Goal: Information Seeking & Learning: Check status

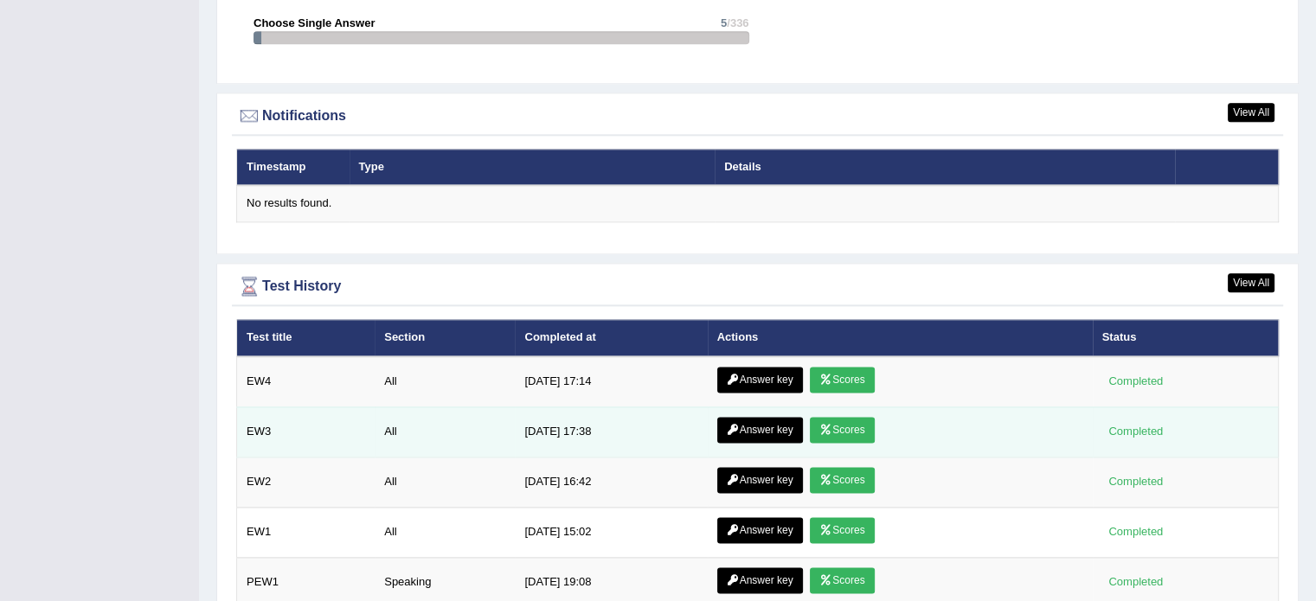
scroll to position [2249, 0]
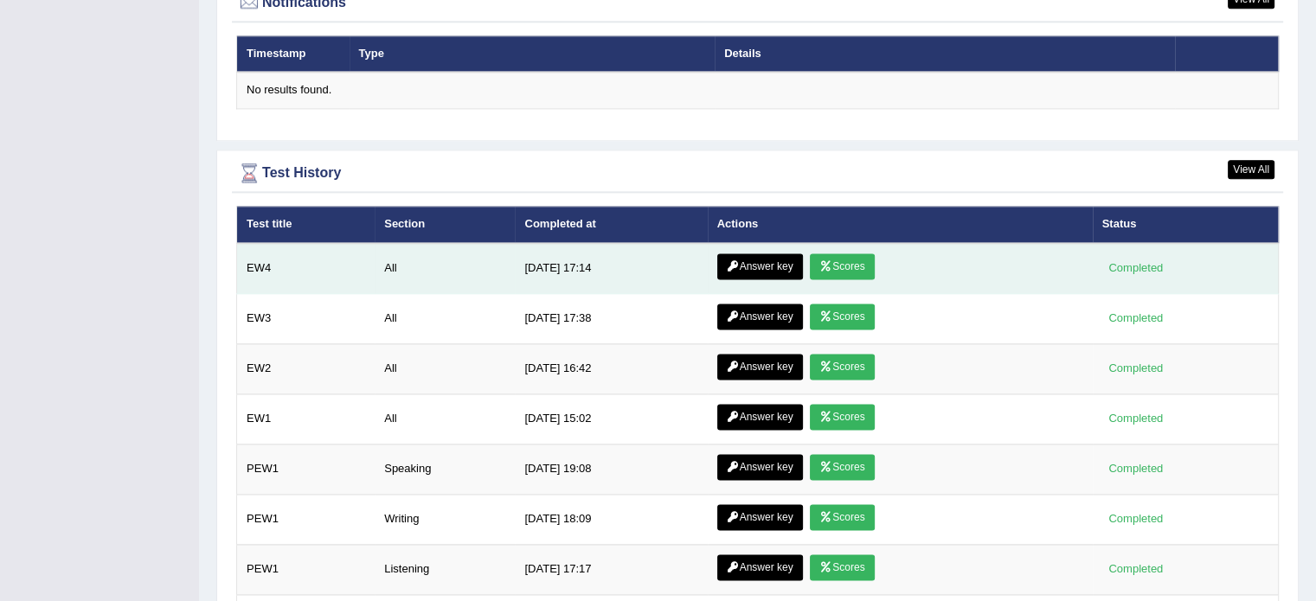
click at [815, 261] on link "Scores" at bounding box center [842, 266] width 64 height 26
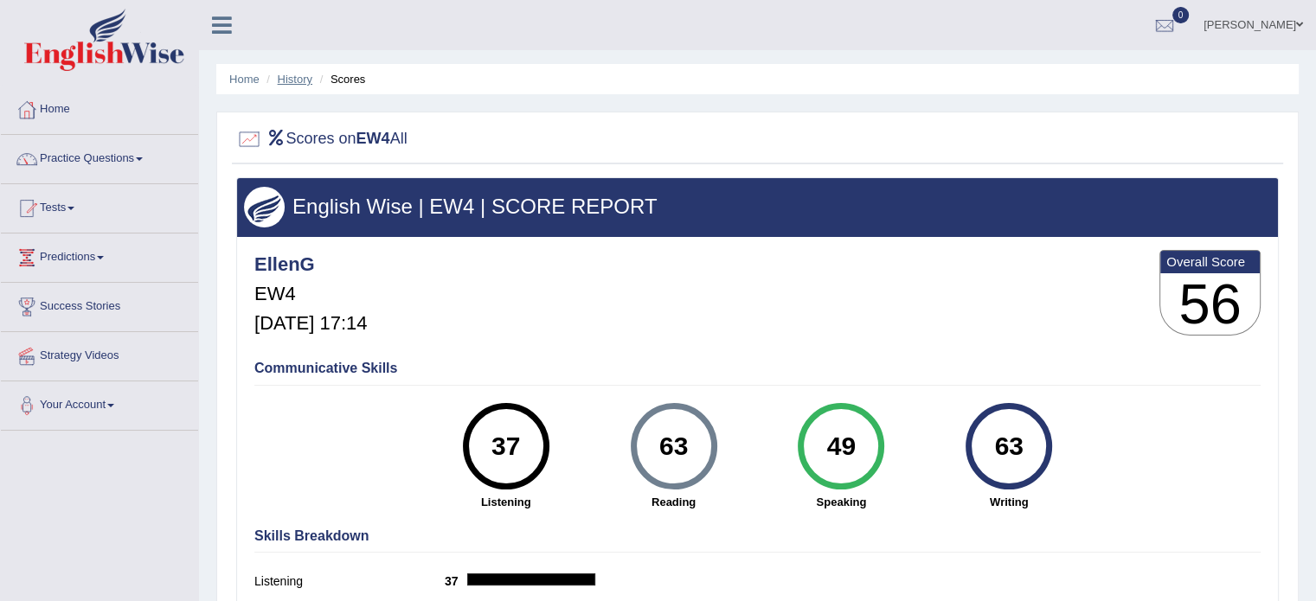
click at [285, 79] on link "History" at bounding box center [295, 79] width 35 height 13
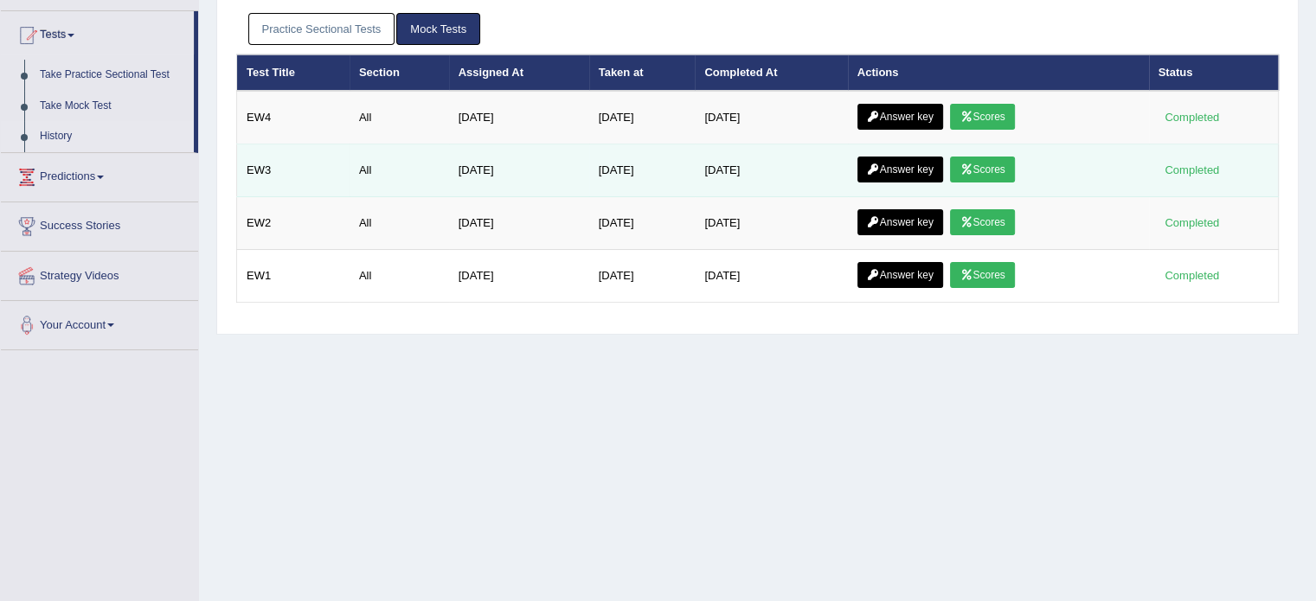
click at [1001, 167] on link "Scores" at bounding box center [982, 170] width 64 height 26
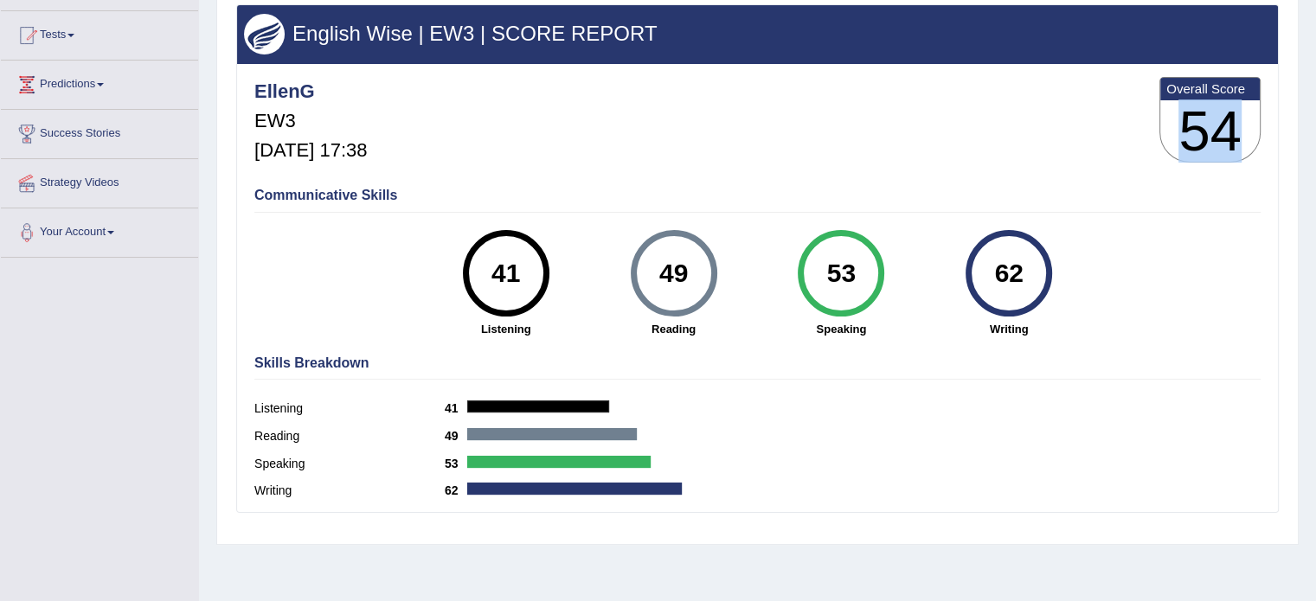
drag, startPoint x: 1180, startPoint y: 129, endPoint x: 1247, endPoint y: 156, distance: 71.8
click at [1247, 156] on h3 "54" at bounding box center [1209, 131] width 99 height 62
click at [1235, 123] on h3 "54" at bounding box center [1209, 131] width 99 height 62
drag, startPoint x: 1224, startPoint y: 125, endPoint x: 1159, endPoint y: 120, distance: 65.0
click at [1140, 115] on div "EllenG EW3 Aug 29, 2025, 17:38 Overall Score 54" at bounding box center [757, 124] width 1015 height 103
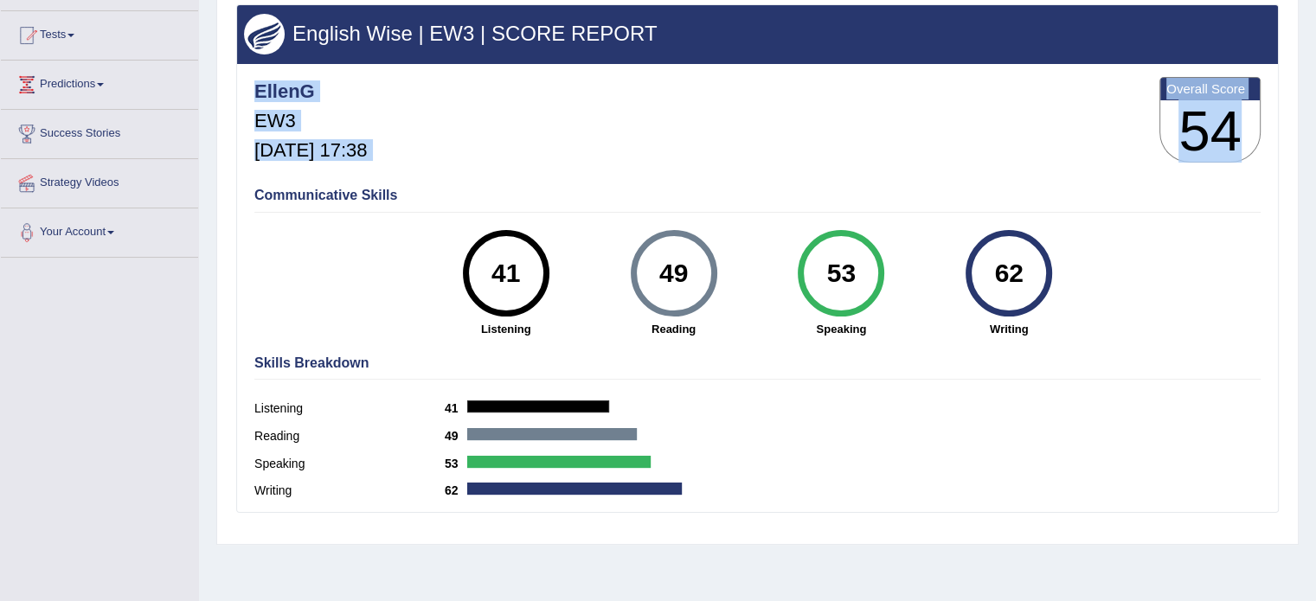
click at [1186, 129] on h3 "54" at bounding box center [1209, 131] width 99 height 62
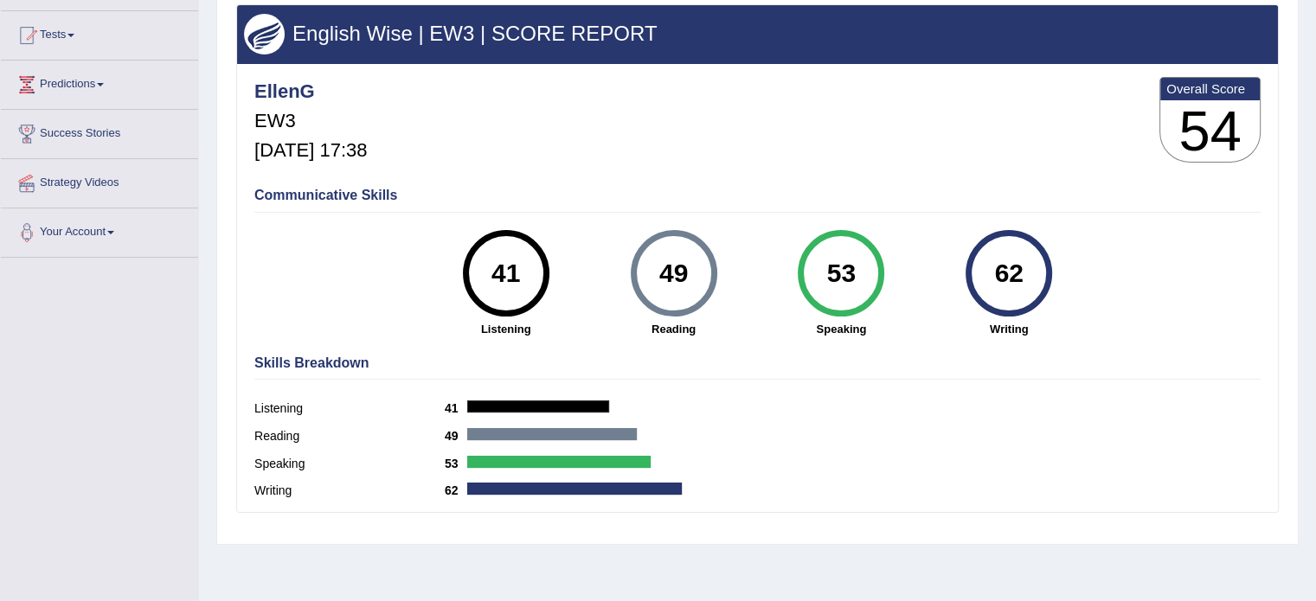
drag, startPoint x: 475, startPoint y: 275, endPoint x: 1024, endPoint y: 264, distance: 549.5
click at [1024, 230] on div "41 Listening 49 Reading 53 Speaking 62 Writing" at bounding box center [757, 230] width 1006 height 0
click at [1045, 285] on div "62" at bounding box center [1008, 273] width 87 height 87
drag, startPoint x: 494, startPoint y: 262, endPoint x: 993, endPoint y: 287, distance: 499.8
click at [993, 230] on div "41 Listening 49 Reading 53 Speaking 62 Writing" at bounding box center [757, 230] width 1006 height 0
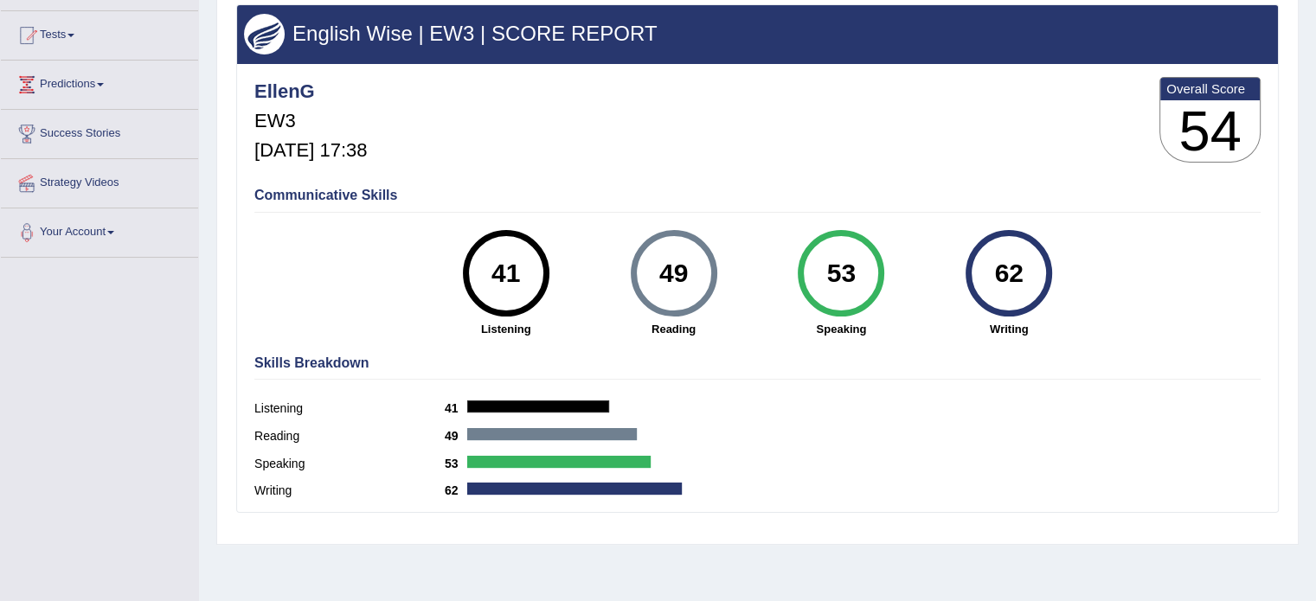
click at [578, 132] on div "EllenG EW3 Aug 29, 2025, 17:38 Overall Score 54" at bounding box center [757, 124] width 1015 height 103
drag, startPoint x: 488, startPoint y: 265, endPoint x: 1059, endPoint y: 296, distance: 571.8
click at [1059, 230] on div "41 Listening 49 Reading 53 Speaking 62 Writing" at bounding box center [757, 230] width 1006 height 0
click at [1063, 299] on div "62 Writing" at bounding box center [1009, 283] width 168 height 107
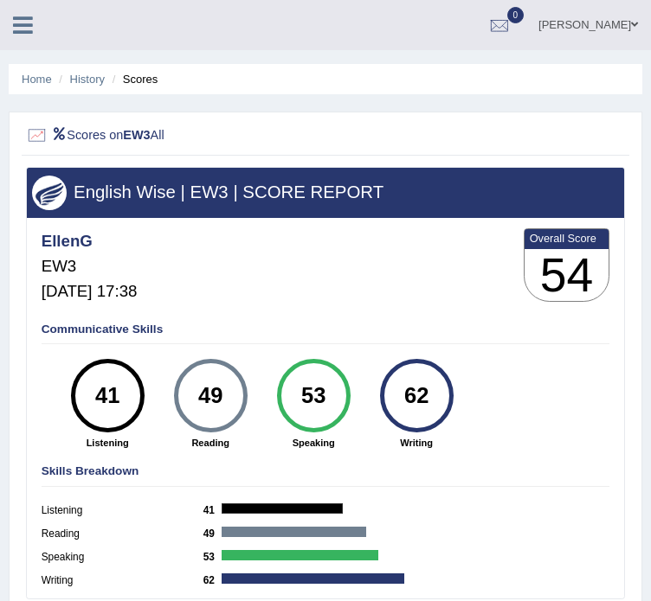
drag, startPoint x: 114, startPoint y: 396, endPoint x: 94, endPoint y: 401, distance: 20.4
click at [94, 401] on div "41" at bounding box center [107, 396] width 54 height 62
click at [133, 393] on div "41" at bounding box center [107, 396] width 54 height 62
click at [101, 75] on link "History" at bounding box center [87, 79] width 35 height 13
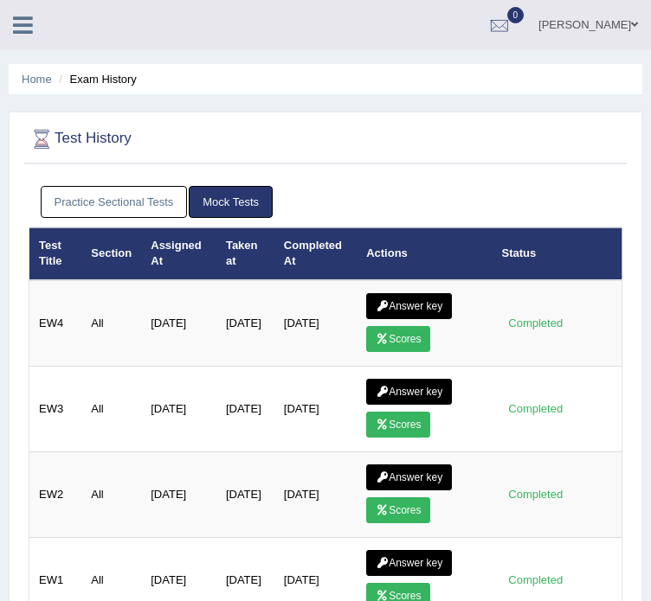
click at [407, 326] on link "Scores" at bounding box center [398, 339] width 64 height 26
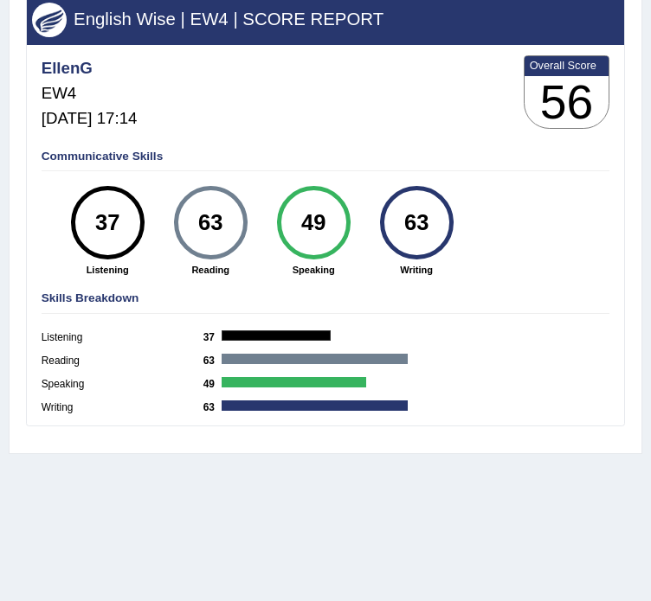
click at [93, 217] on div "37" at bounding box center [107, 223] width 54 height 62
click at [163, 239] on div "63 Reading" at bounding box center [210, 231] width 103 height 91
drag, startPoint x: 104, startPoint y: 208, endPoint x: 128, endPoint y: 226, distance: 29.8
click at [128, 226] on div "37" at bounding box center [107, 223] width 54 height 62
click at [227, 221] on div "63" at bounding box center [210, 223] width 54 height 62
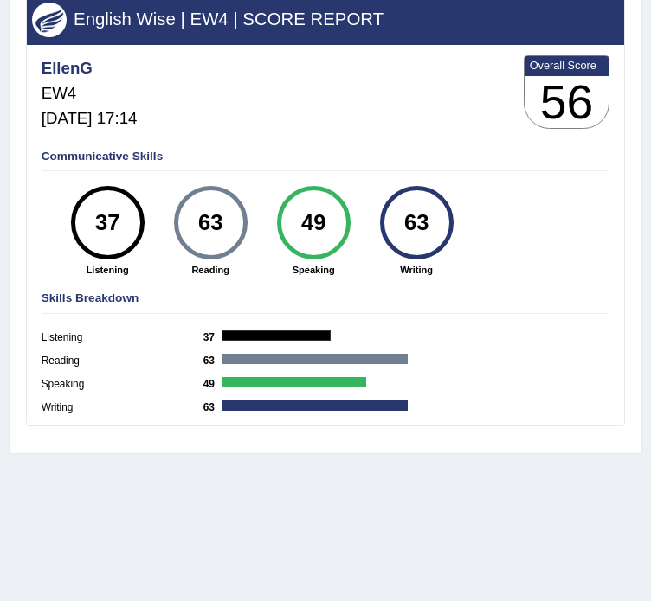
drag, startPoint x: 219, startPoint y: 223, endPoint x: 193, endPoint y: 225, distance: 26.0
click at [193, 225] on div "63" at bounding box center [210, 223] width 54 height 62
click at [206, 233] on div "63" at bounding box center [210, 223] width 54 height 62
drag, startPoint x: 197, startPoint y: 219, endPoint x: 218, endPoint y: 221, distance: 20.9
click at [218, 221] on div "63" at bounding box center [210, 223] width 54 height 62
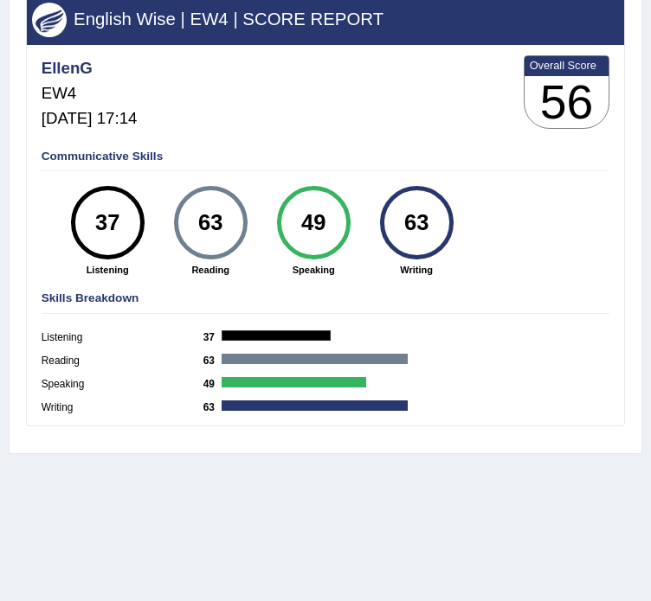
click at [219, 258] on div "63" at bounding box center [211, 223] width 74 height 74
drag, startPoint x: 221, startPoint y: 222, endPoint x: 195, endPoint y: 218, distance: 26.3
click at [195, 218] on div "63" at bounding box center [210, 223] width 54 height 62
click at [234, 235] on div "63" at bounding box center [211, 223] width 74 height 74
drag, startPoint x: 423, startPoint y: 234, endPoint x: 394, endPoint y: 234, distance: 29.4
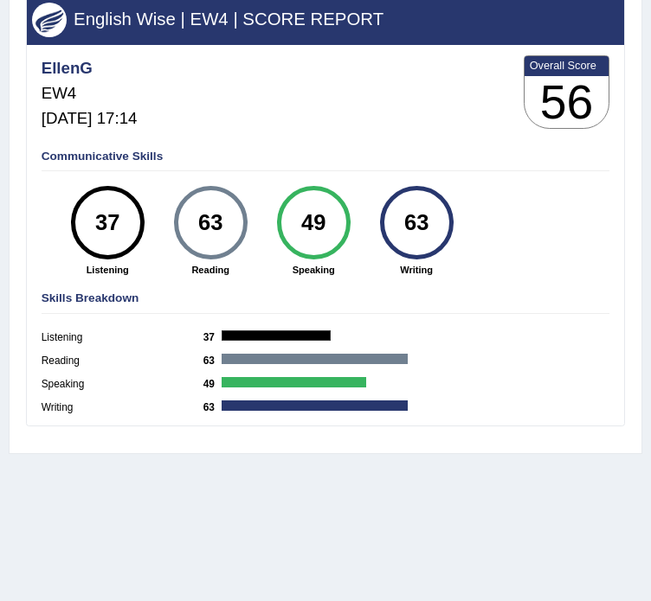
click at [394, 234] on div "63" at bounding box center [416, 223] width 54 height 62
click at [440, 260] on div "63 Writing" at bounding box center [416, 231] width 103 height 91
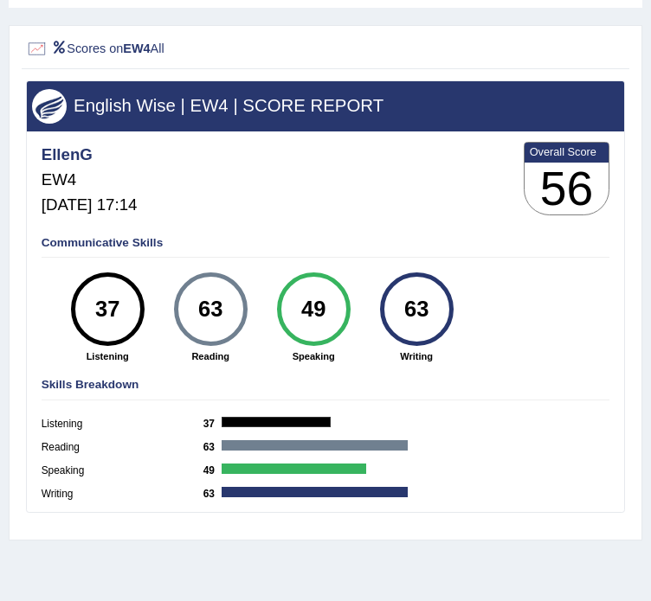
drag, startPoint x: 101, startPoint y: 317, endPoint x: 130, endPoint y: 310, distance: 29.6
click at [130, 310] on div "37" at bounding box center [107, 310] width 54 height 62
click at [336, 337] on div "49" at bounding box center [314, 310] width 74 height 74
drag, startPoint x: 300, startPoint y: 314, endPoint x: 358, endPoint y: 317, distance: 58.1
click at [339, 319] on div "49" at bounding box center [314, 310] width 74 height 74
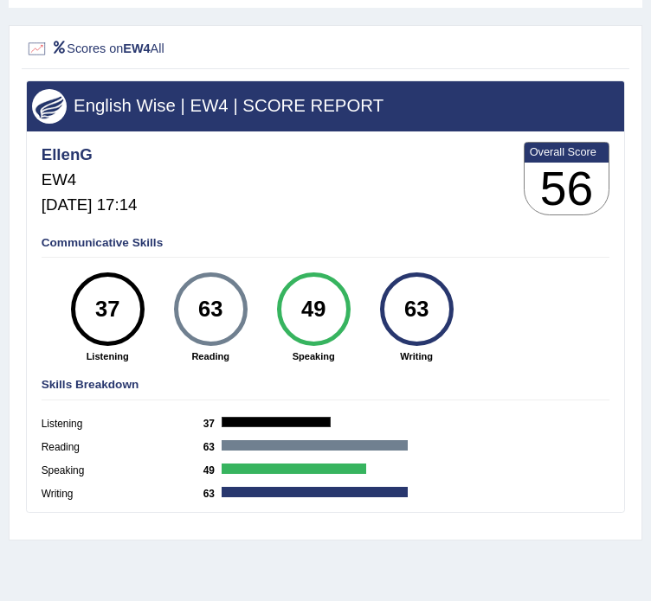
click at [419, 324] on div "63" at bounding box center [416, 310] width 54 height 62
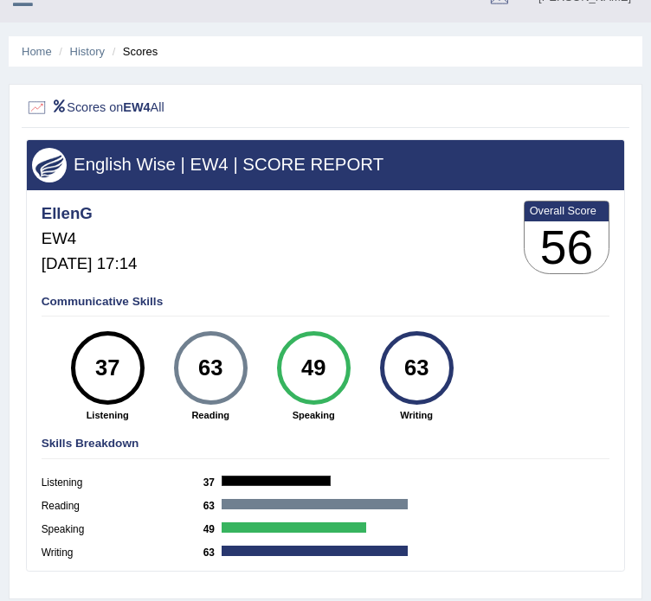
scroll to position [0, 0]
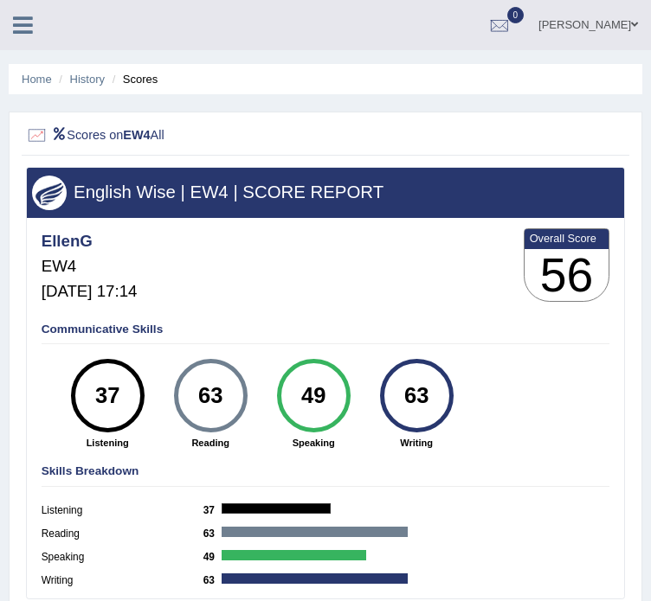
click at [35, 86] on li "Home" at bounding box center [37, 79] width 30 height 16
click at [47, 84] on link "Home" at bounding box center [37, 79] width 30 height 13
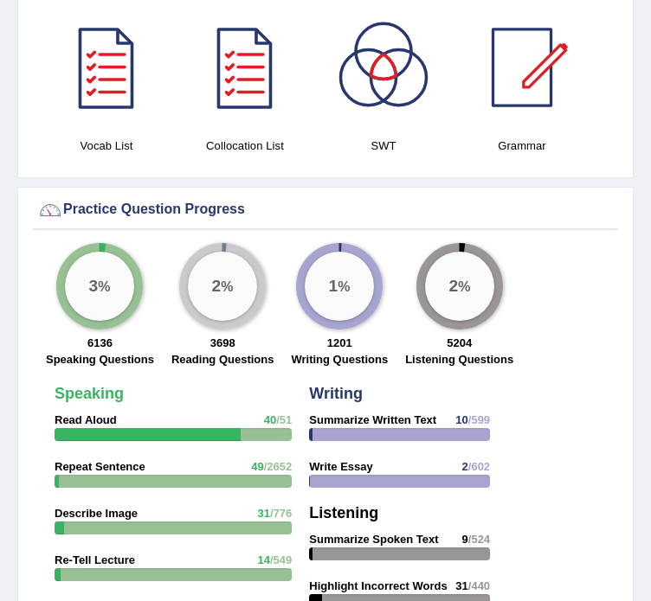
scroll to position [1938, 0]
